Goal: Check status: Check status

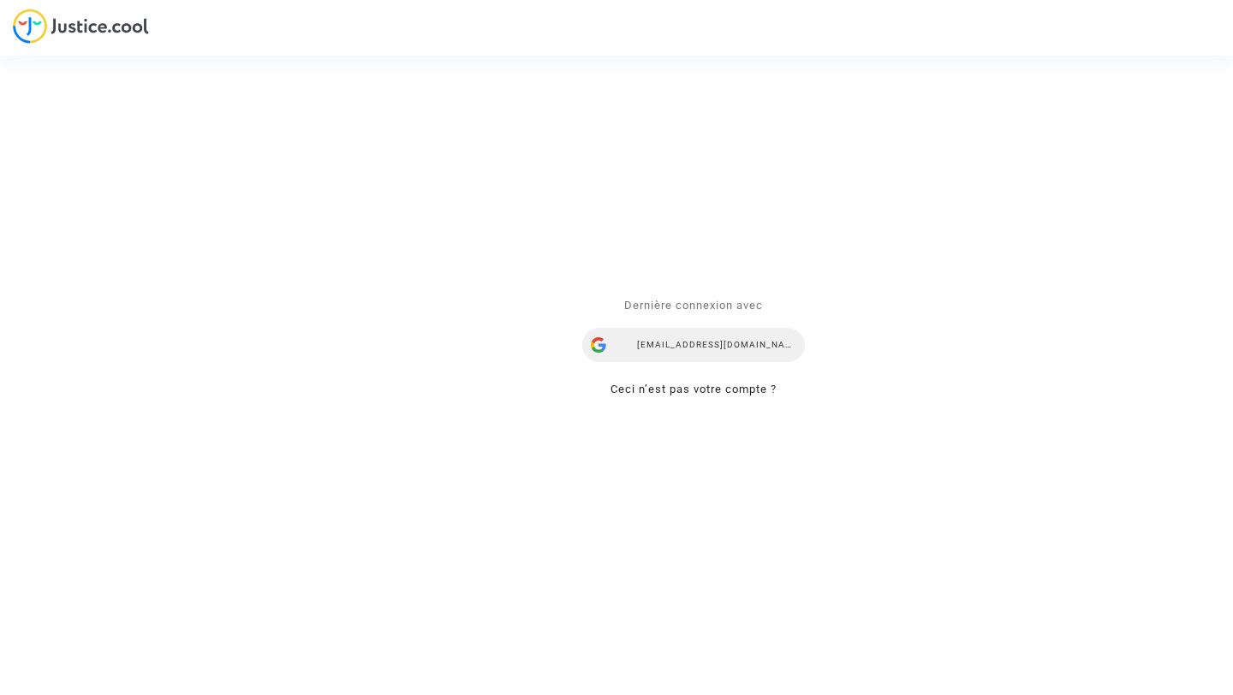
click at [677, 344] on div "[EMAIL_ADDRESS][DOMAIN_NAME]" at bounding box center [693, 346] width 223 height 34
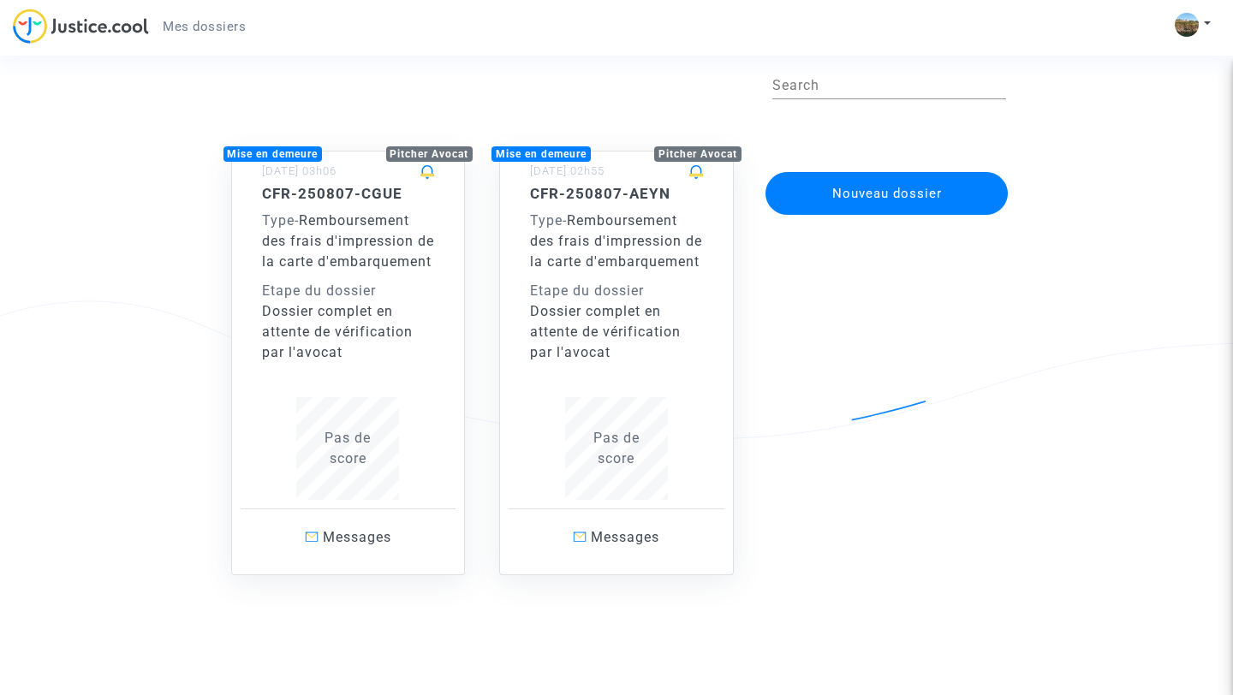
scroll to position [71, 0]
